Goal: Browse casually

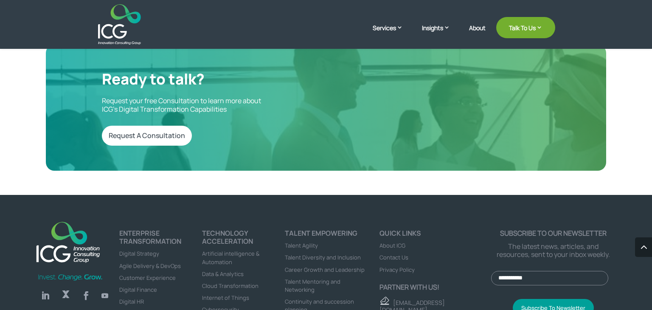
scroll to position [2878, 0]
